Goal: Check status

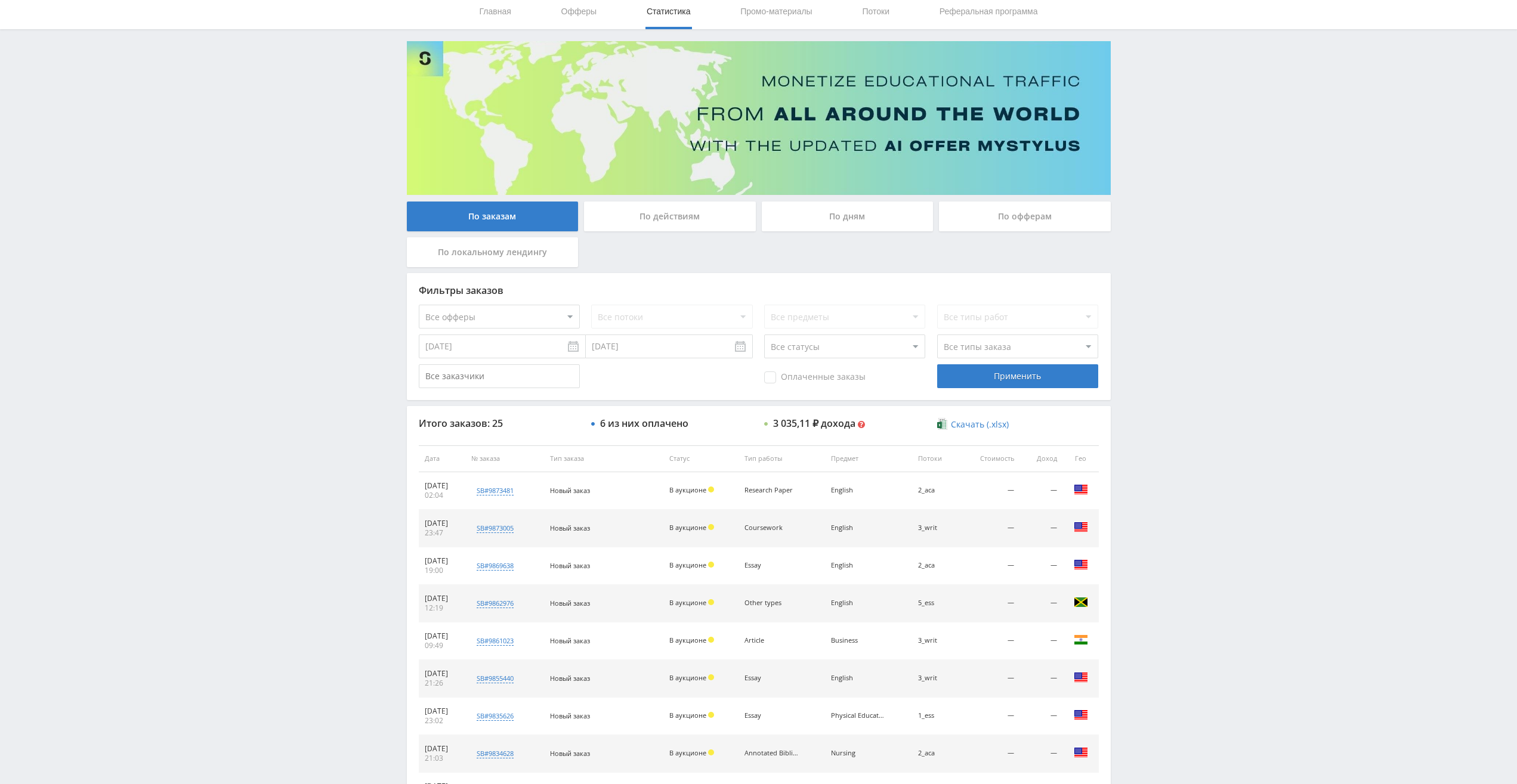
scroll to position [217, 0]
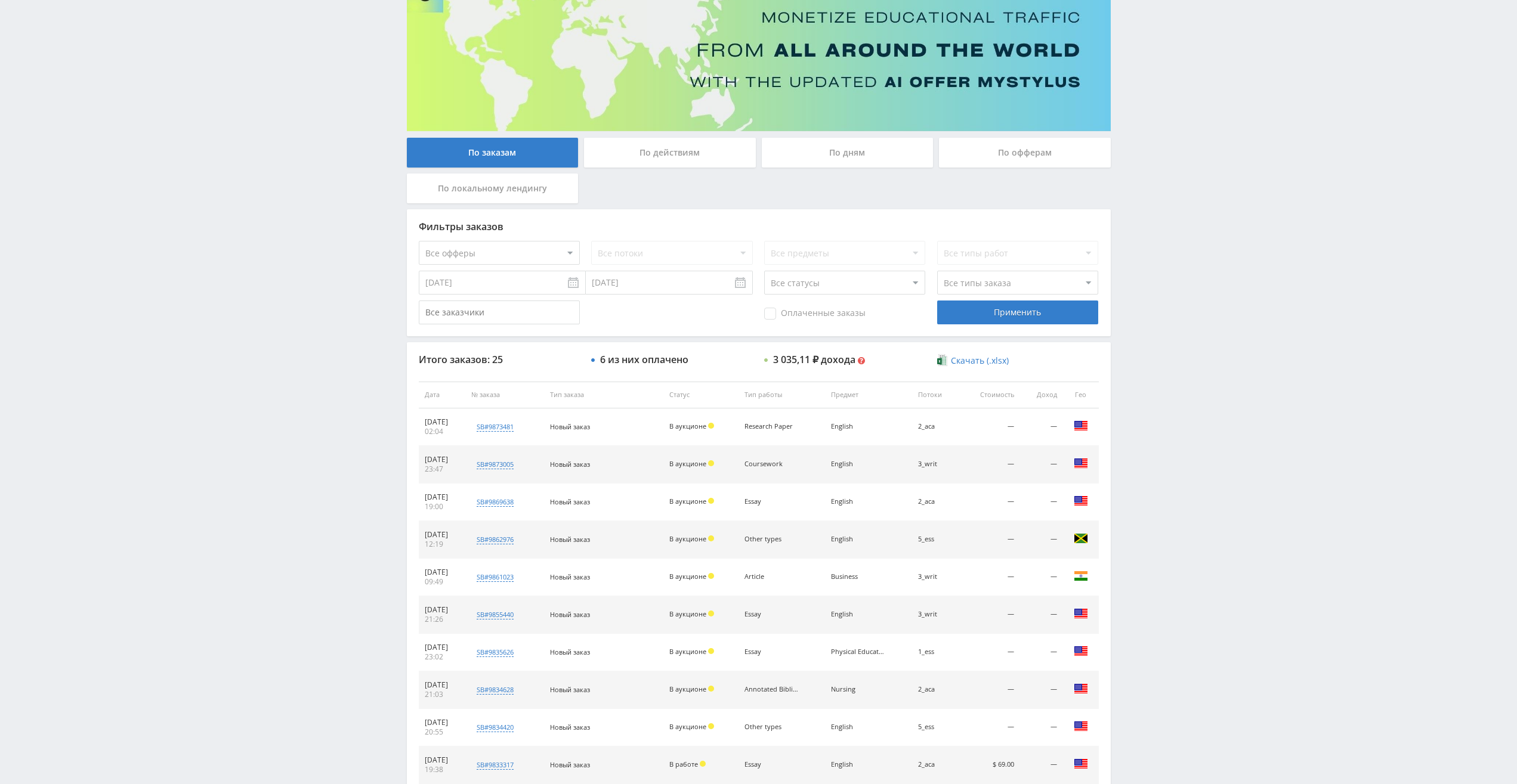
scroll to position [38, 0]
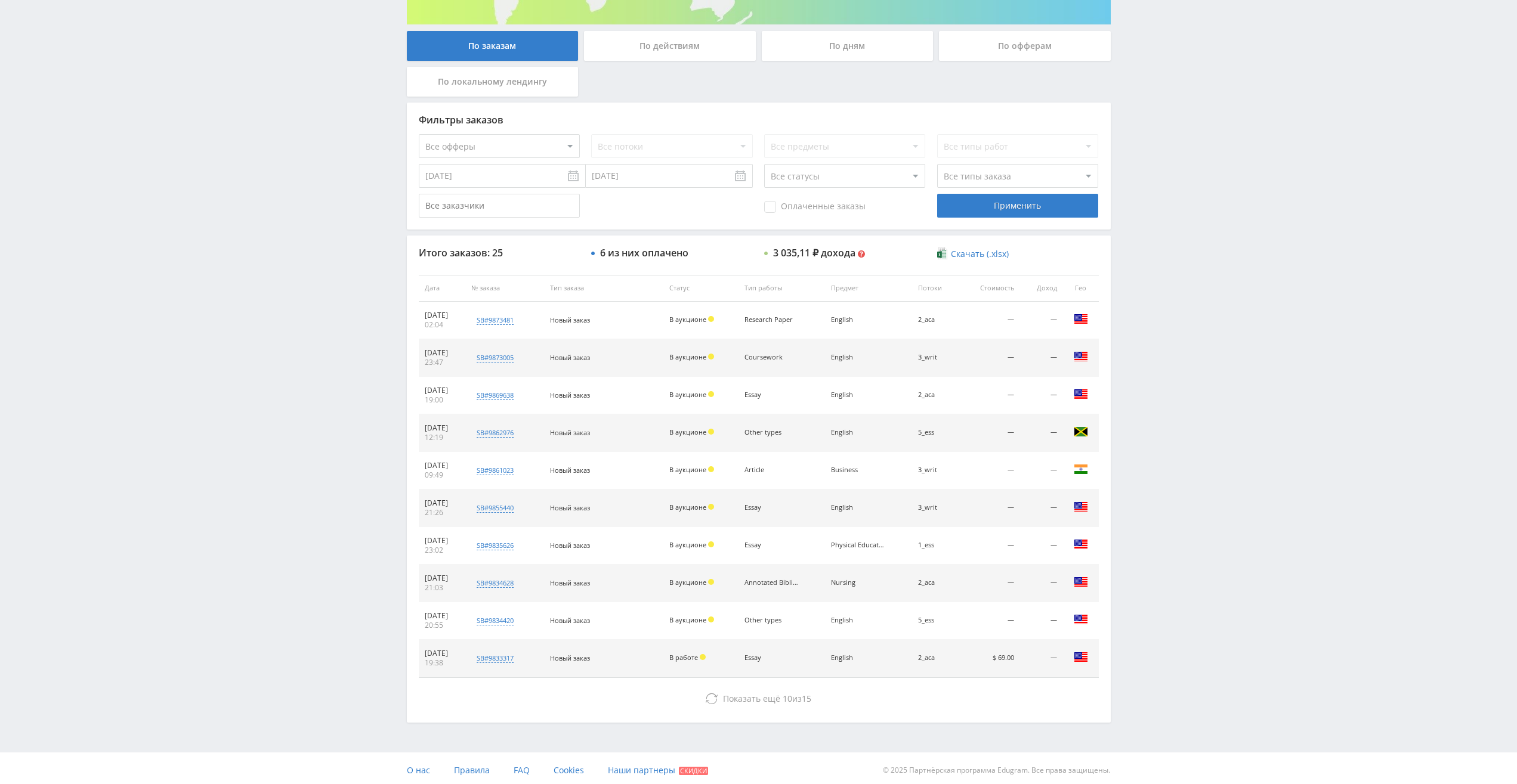
scroll to position [217, 0]
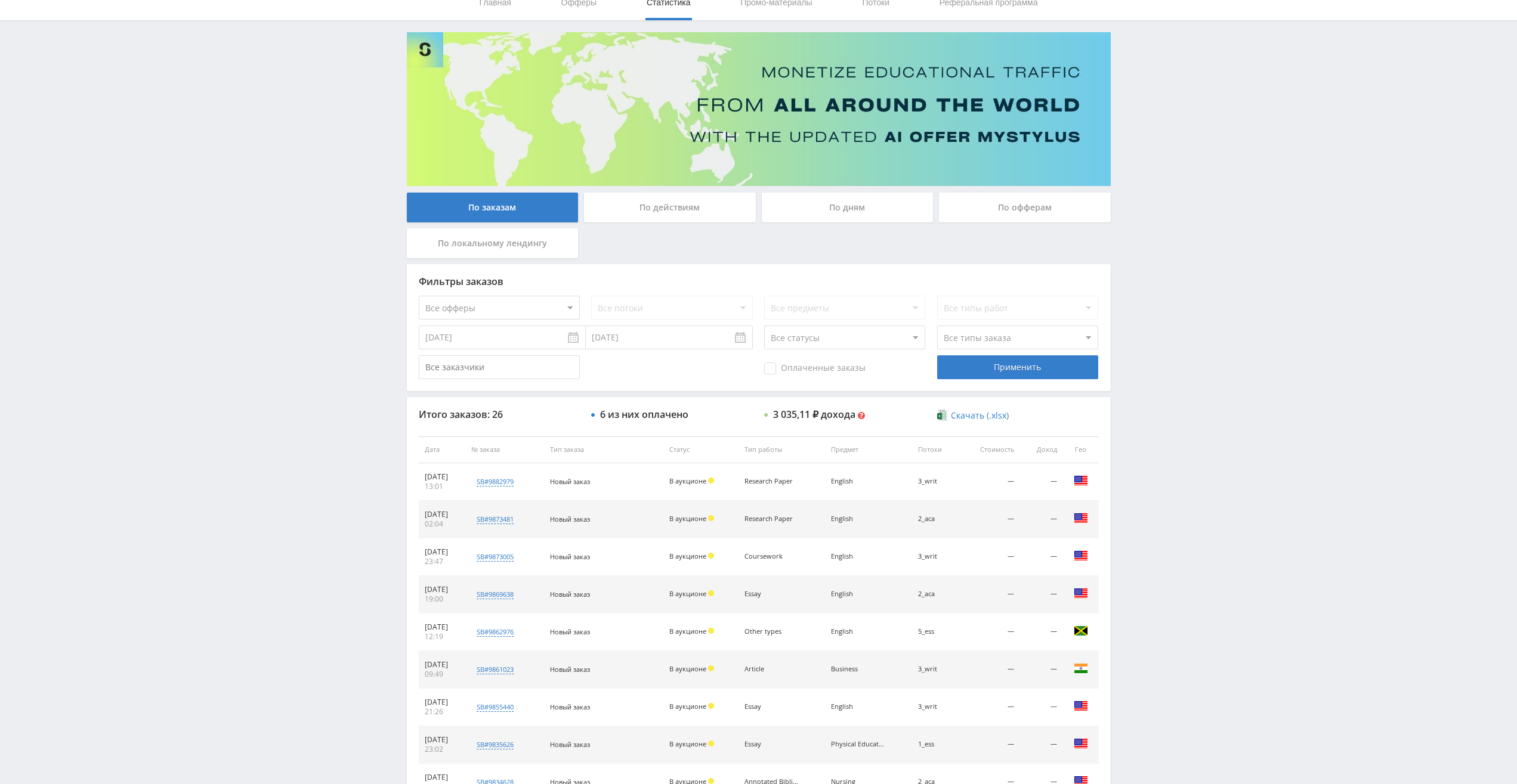
scroll to position [217, 0]
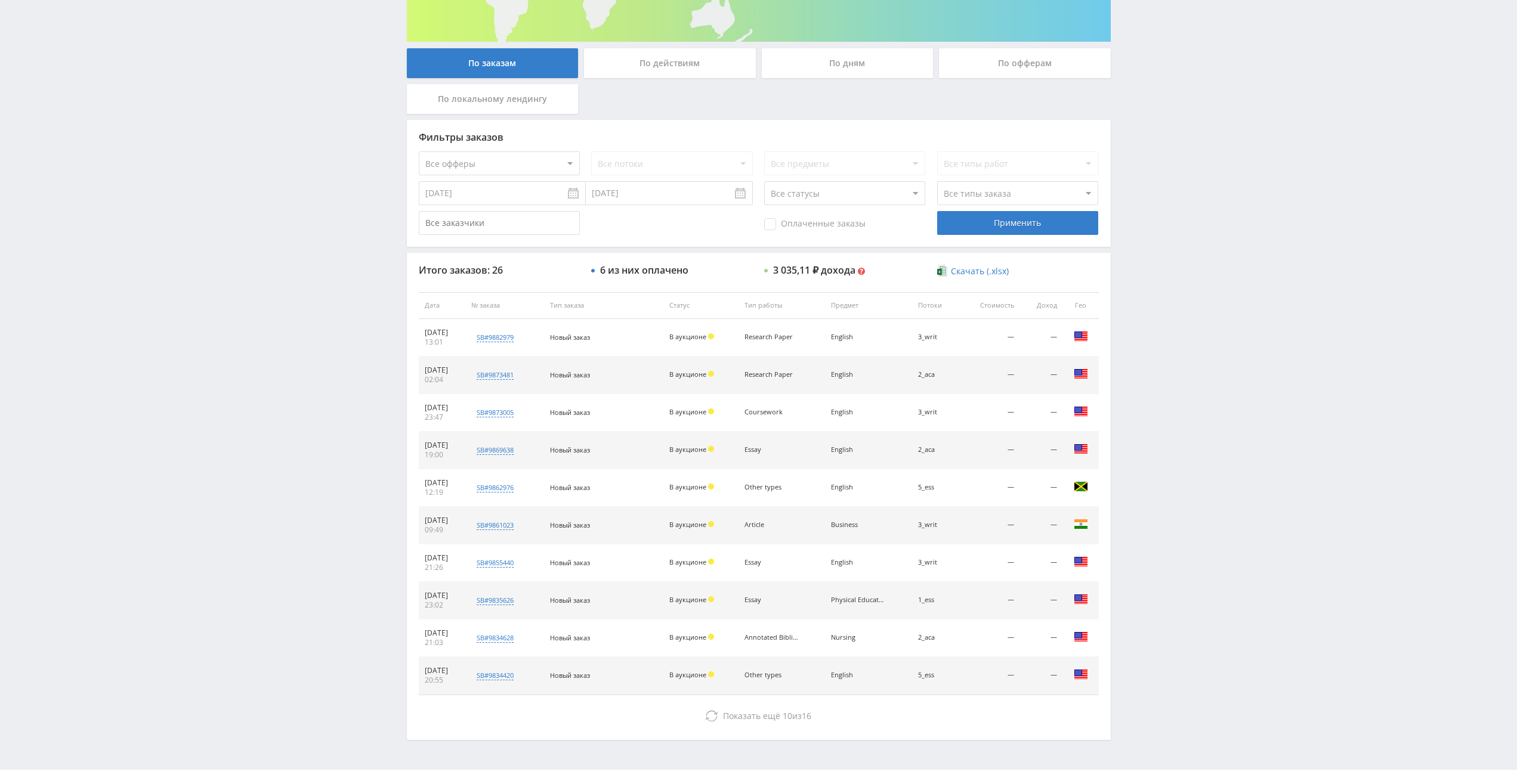
scroll to position [217, 0]
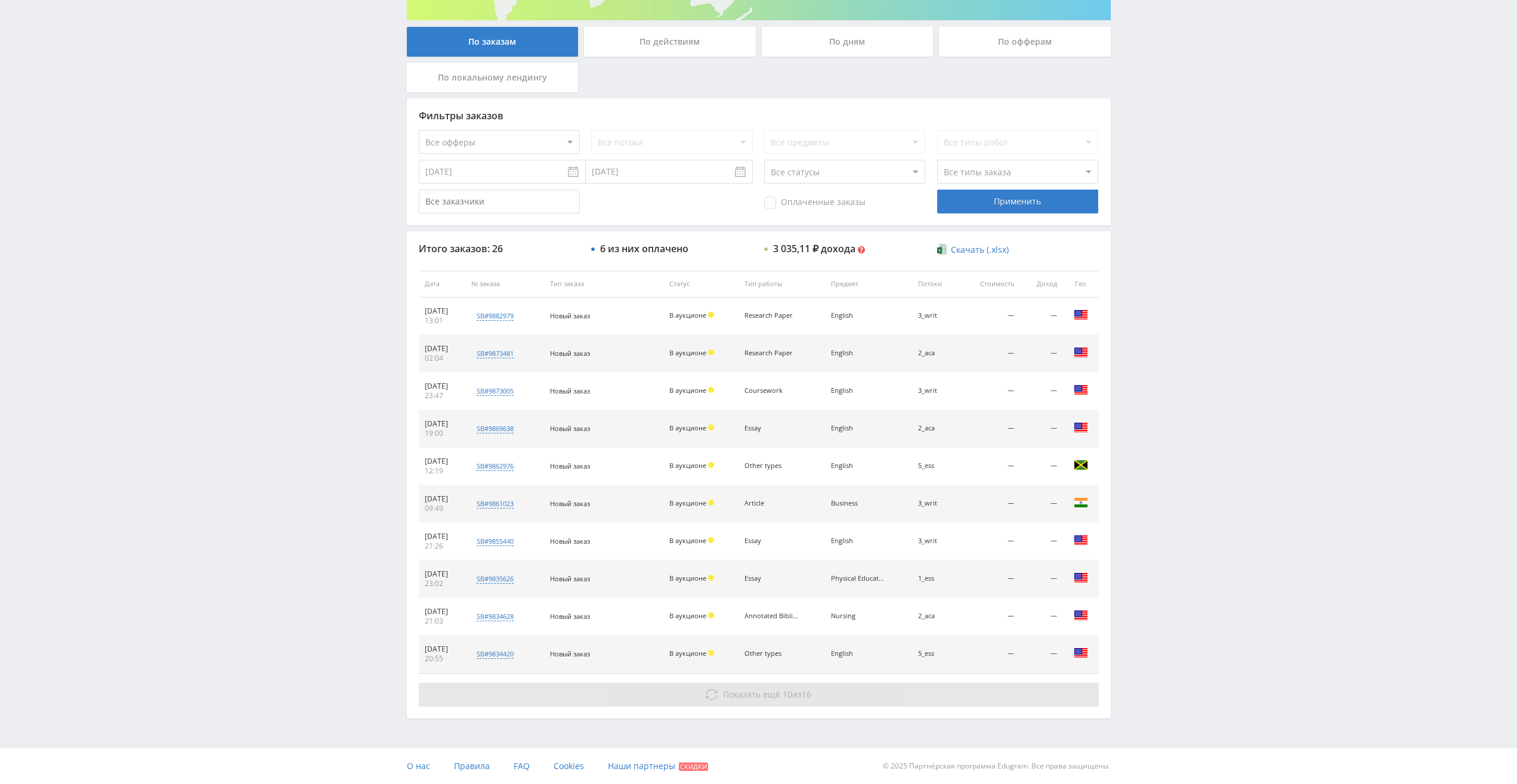
click at [790, 696] on span "Показать ещё 10 из 16" at bounding box center [766, 695] width 88 height 12
